Goal: Obtain resource: Download file/media

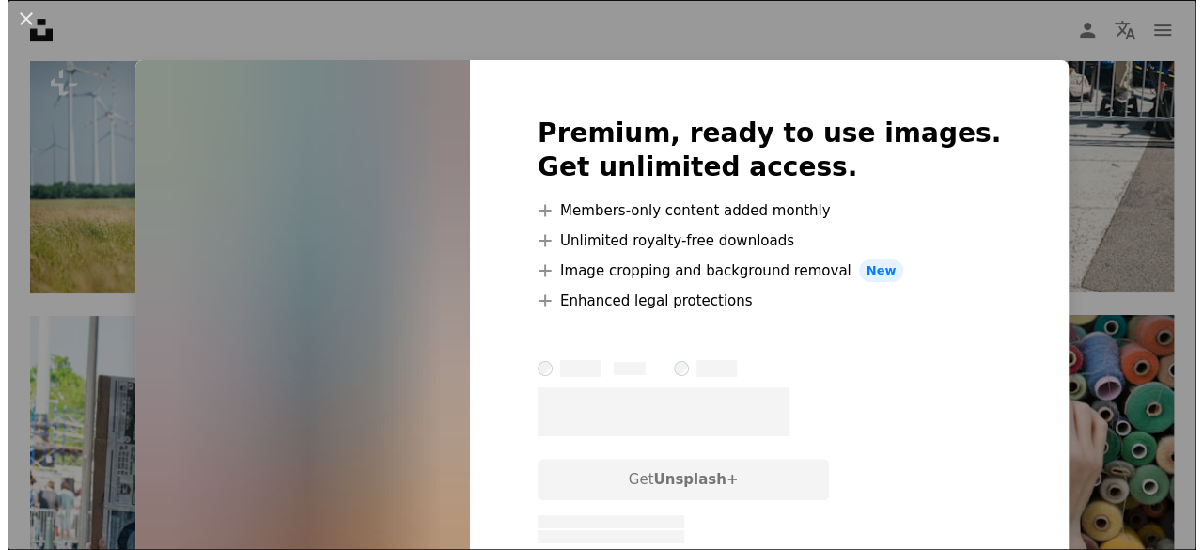
scroll to position [57484, 0]
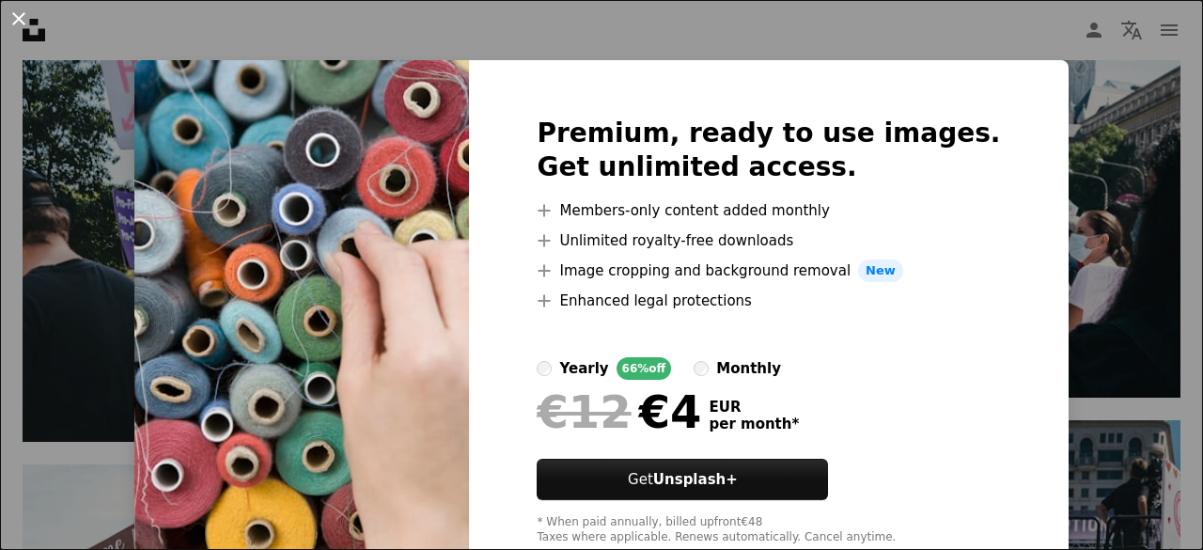
click at [20, 14] on button "An X shape" at bounding box center [19, 19] width 23 height 23
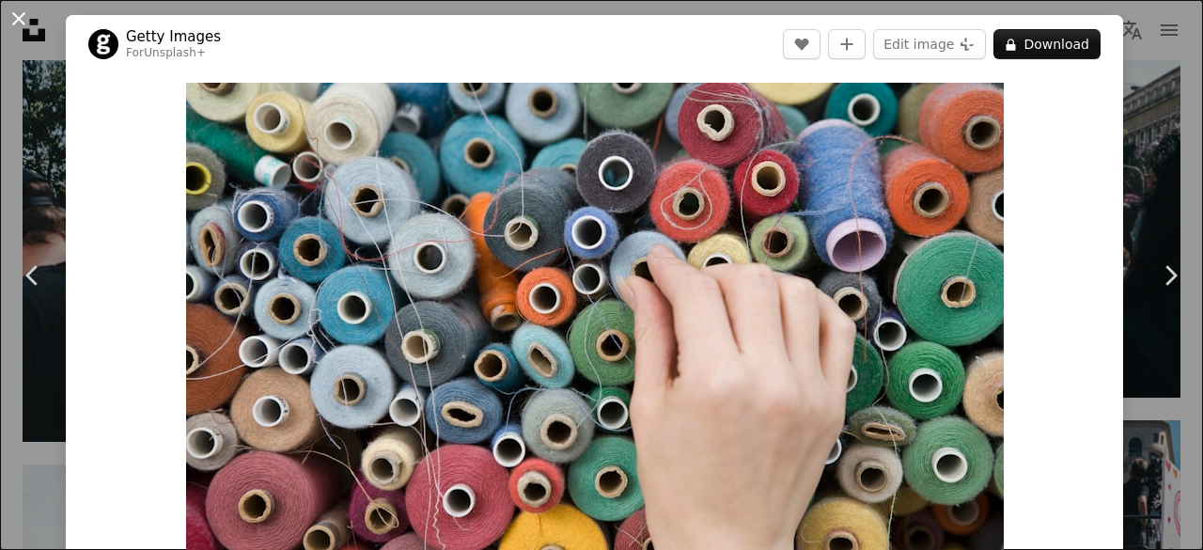
click at [23, 20] on button "An X shape" at bounding box center [19, 19] width 23 height 23
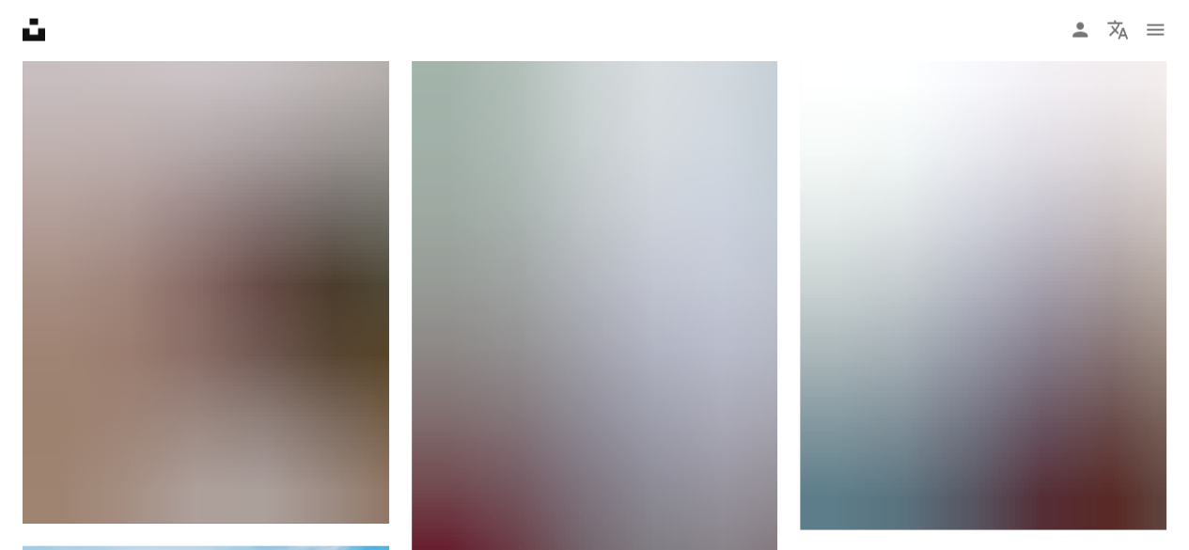
scroll to position [57484, 0]
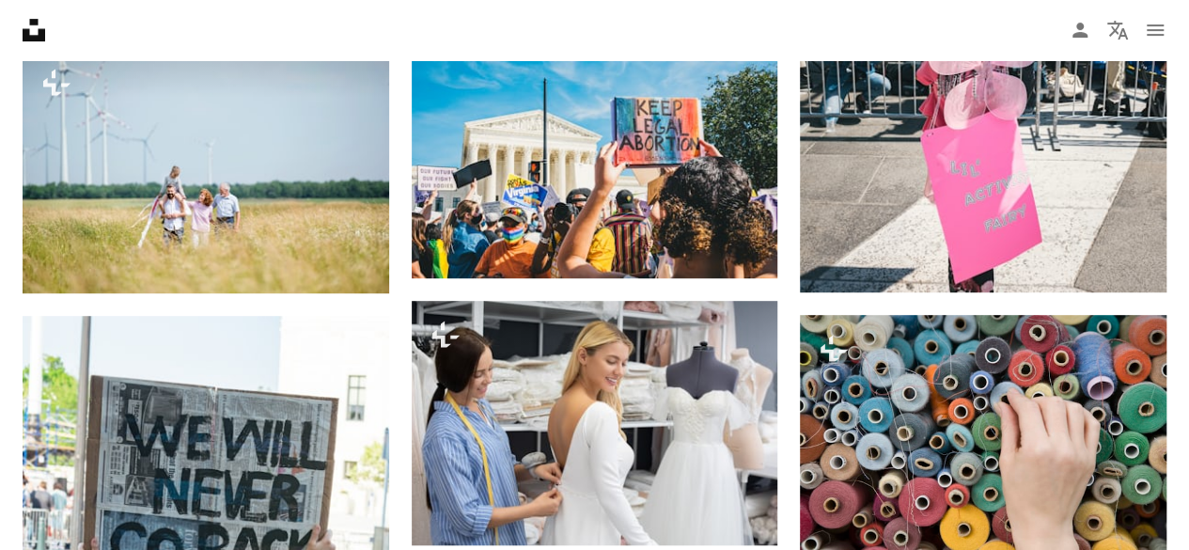
scroll to position [32941, 0]
